Goal: Check status: Check status

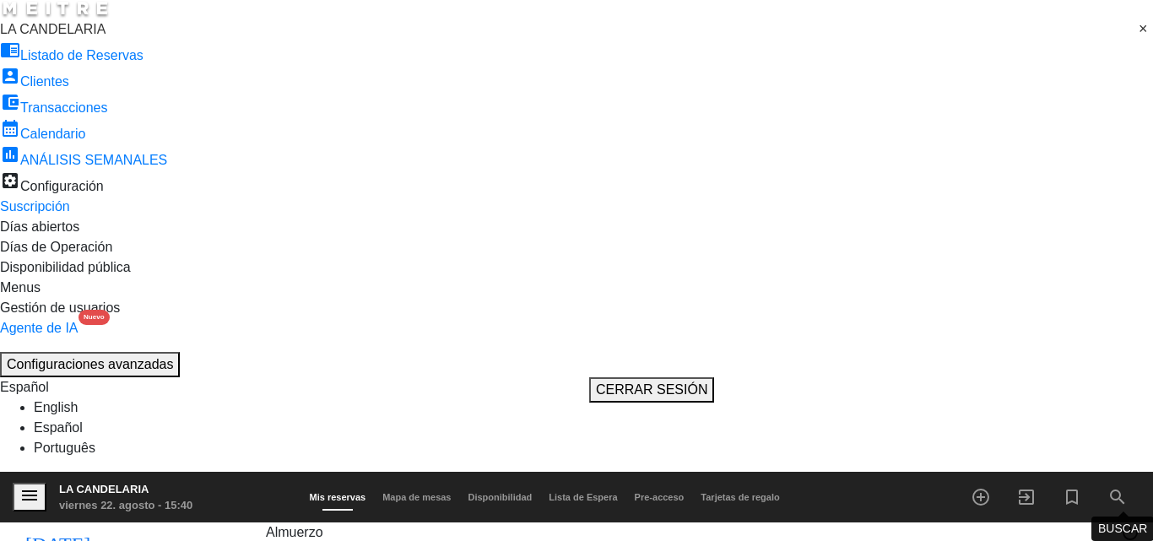
click at [1115, 487] on icon "search" at bounding box center [1118, 497] width 20 height 20
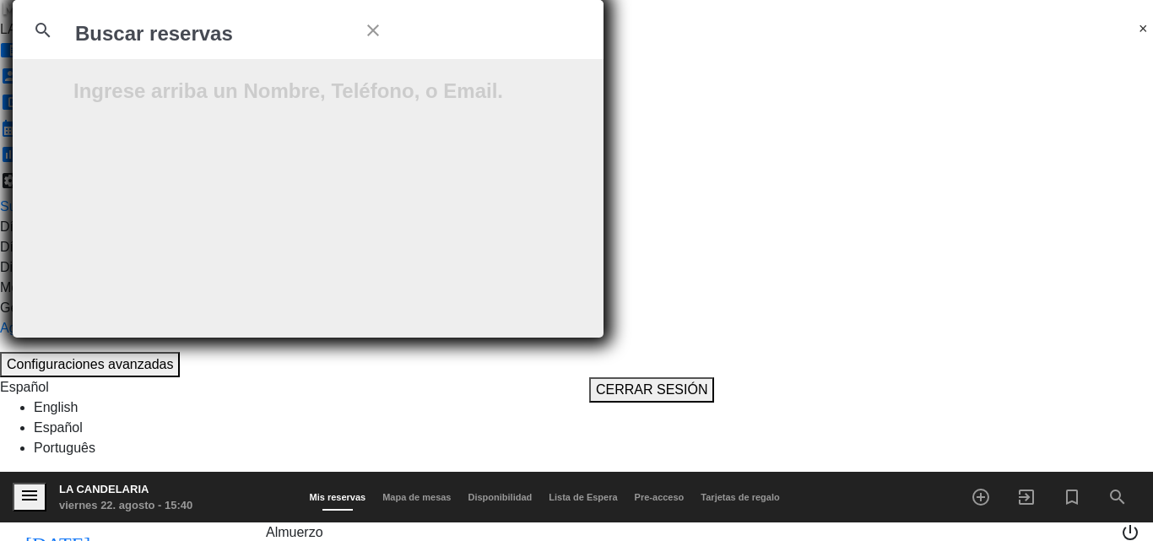
click at [343, 50] on input "text" at bounding box center [207, 34] width 269 height 32
click at [343, 50] on input "RmGPD0" at bounding box center [207, 34] width 269 height 32
type input "RmGPD0"
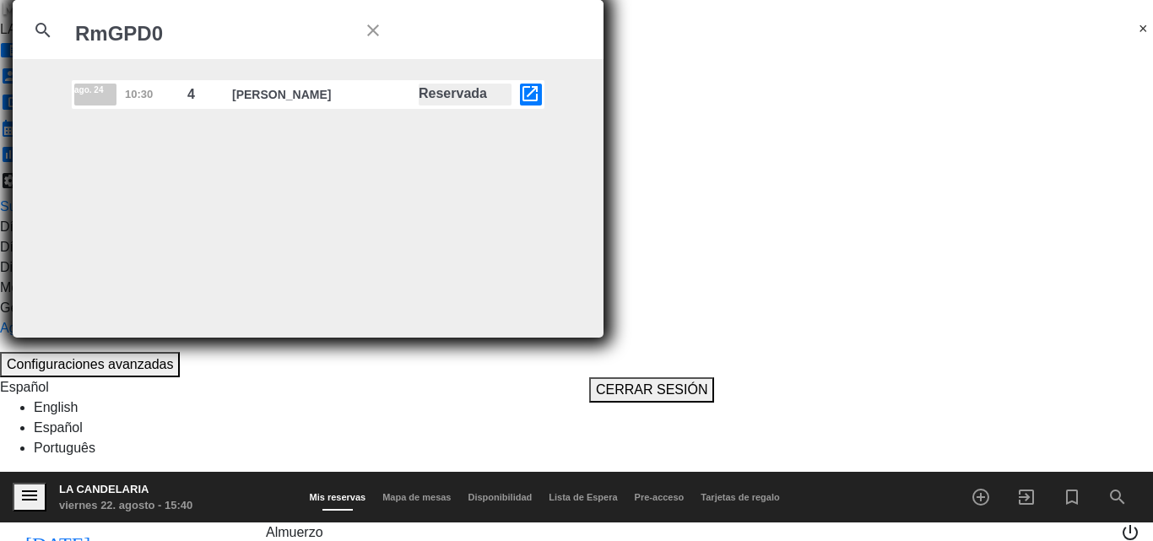
click at [540, 104] on icon "open_in_new" at bounding box center [530, 94] width 20 height 20
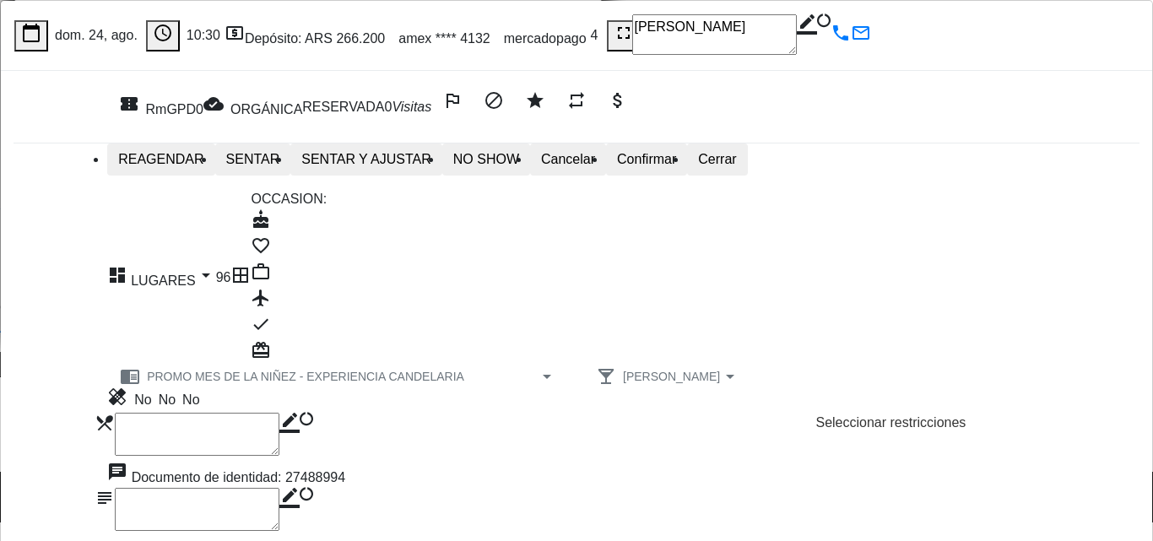
drag, startPoint x: 277, startPoint y: 426, endPoint x: 329, endPoint y: 422, distance: 52.5
click at [329, 462] on div "chat Documento de identidad: 27488994" at bounding box center [226, 475] width 238 height 26
copy div "27488994"
click at [251, 537] on div "Registro de cambios arrow_drop_down" at bounding box center [179, 547] width 144 height 20
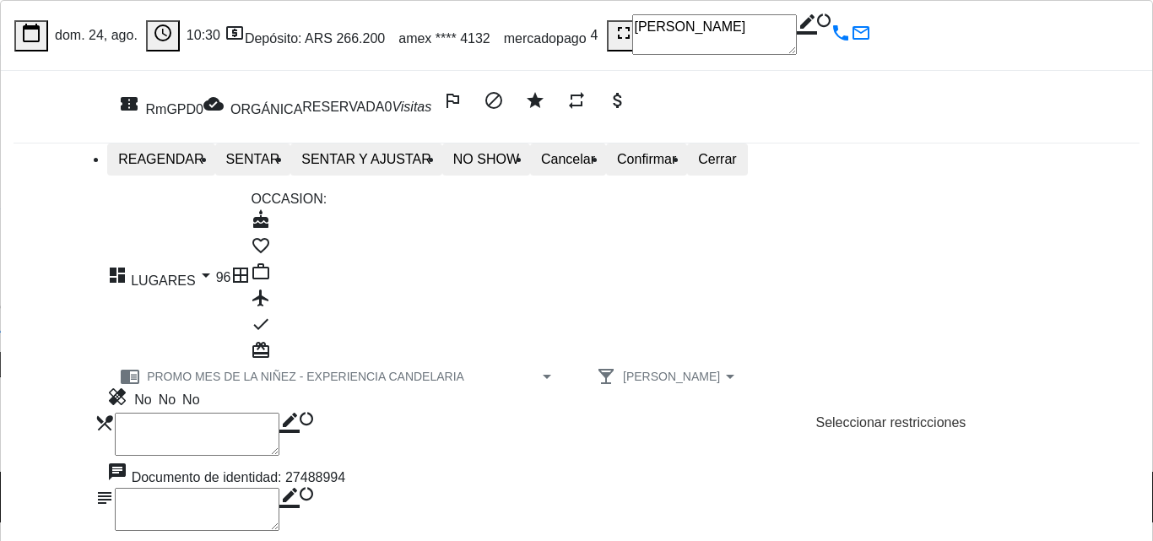
drag, startPoint x: 139, startPoint y: 485, endPoint x: 251, endPoint y: 482, distance: 111.5
drag, startPoint x: 233, startPoint y: 482, endPoint x: 197, endPoint y: 431, distance: 63.0
drag, startPoint x: 140, startPoint y: 434, endPoint x: 252, endPoint y: 437, distance: 112.4
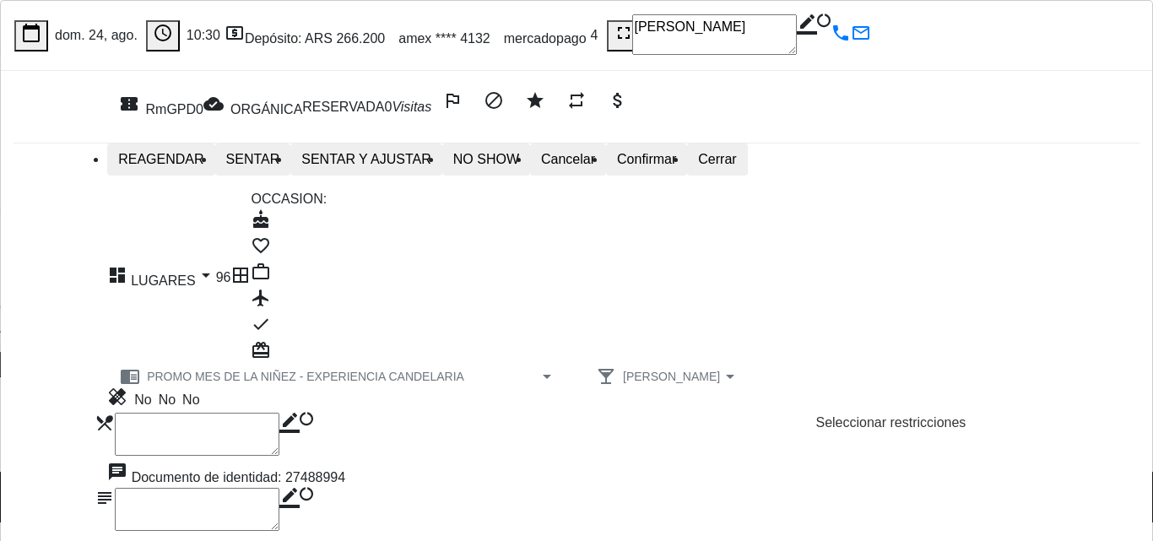
copy span "[PERSON_NAME]"
click at [638, 520] on div "calendar_today dom. 24, ago. access_time 10:30 local_atm Depósito: ARS 266.200 …" at bounding box center [576, 324] width 1153 height 649
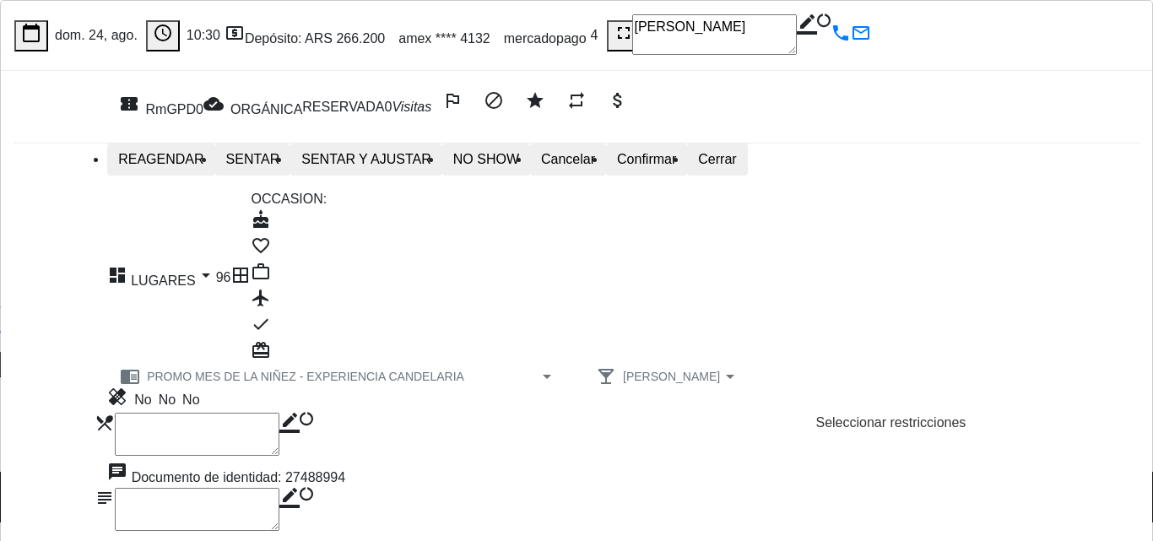
click at [300, 488] on icon "border_color" at bounding box center [289, 498] width 20 height 20
click at [210, 488] on textarea at bounding box center [197, 509] width 165 height 43
paste textarea "B 0007-00005940"
type textarea "B 0007-00005940"
click at [279, 488] on icon at bounding box center [279, 488] width 0 height 0
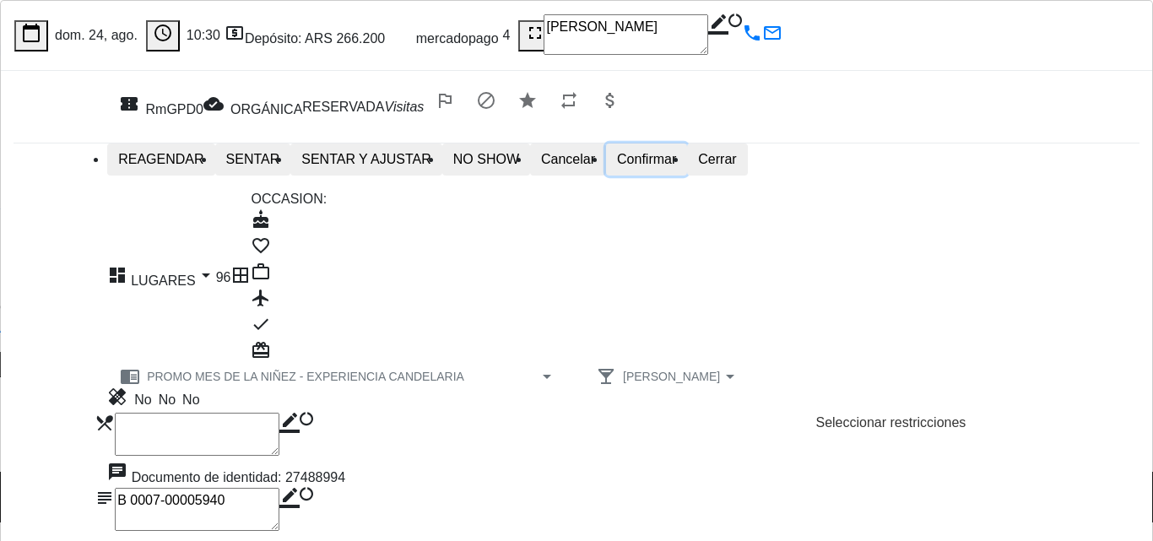
click at [687, 170] on button "Confirmar" at bounding box center [646, 160] width 81 height 32
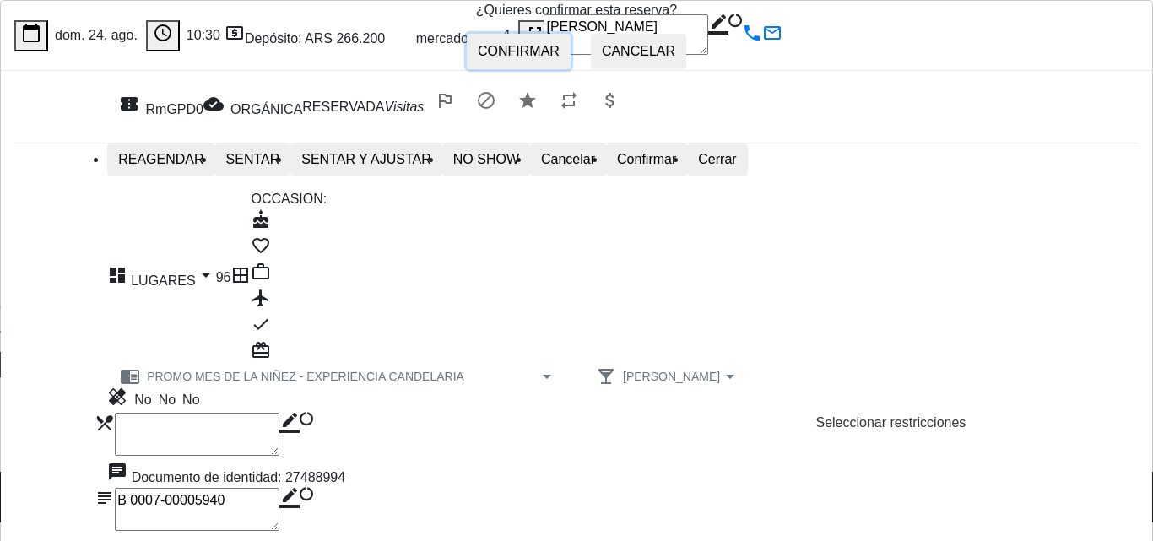
click at [515, 69] on button "Confirmar" at bounding box center [519, 51] width 104 height 35
